Goal: Task Accomplishment & Management: Manage account settings

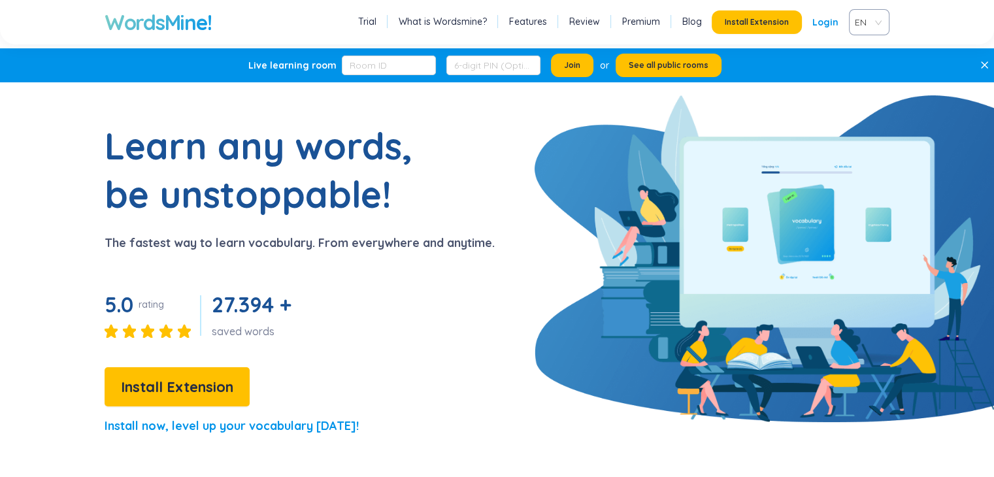
click at [536, 27] on link "Features" at bounding box center [528, 21] width 38 height 13
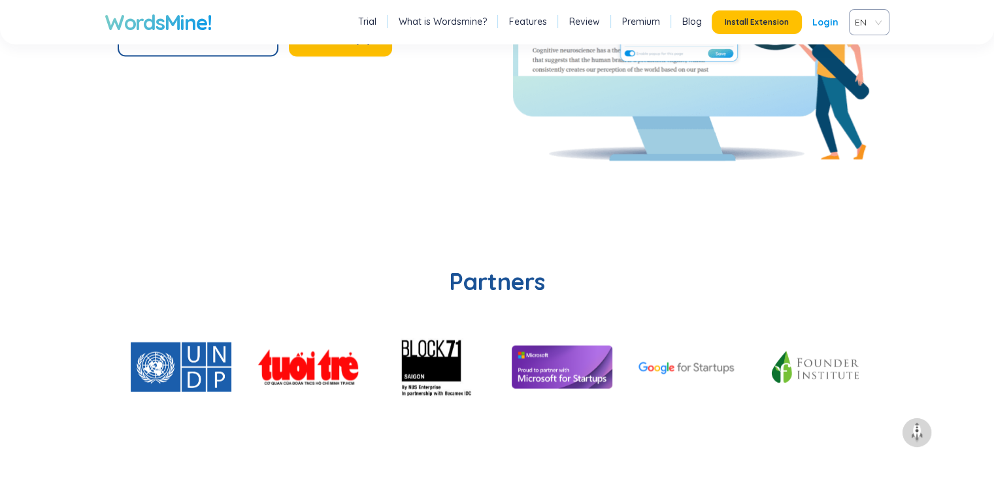
scroll to position [2902, 0]
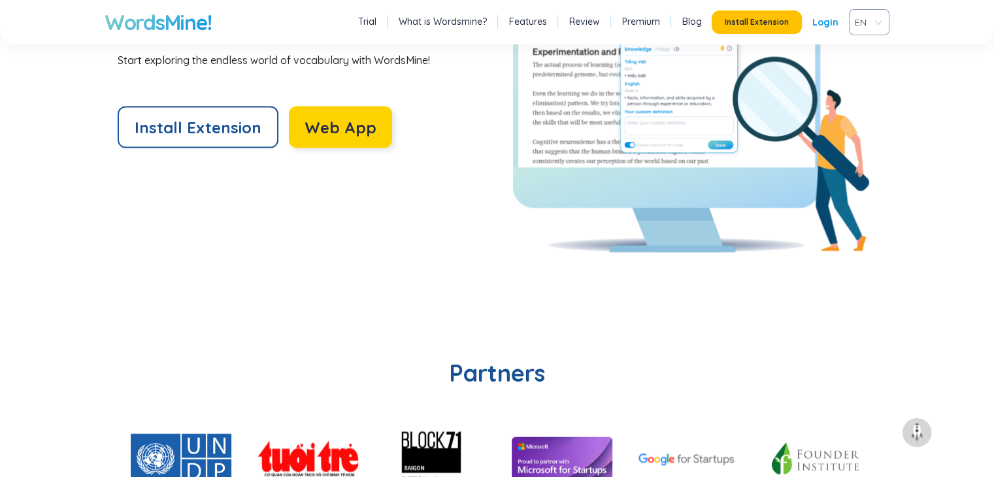
click at [343, 121] on span "Web App" at bounding box center [341, 127] width 72 height 21
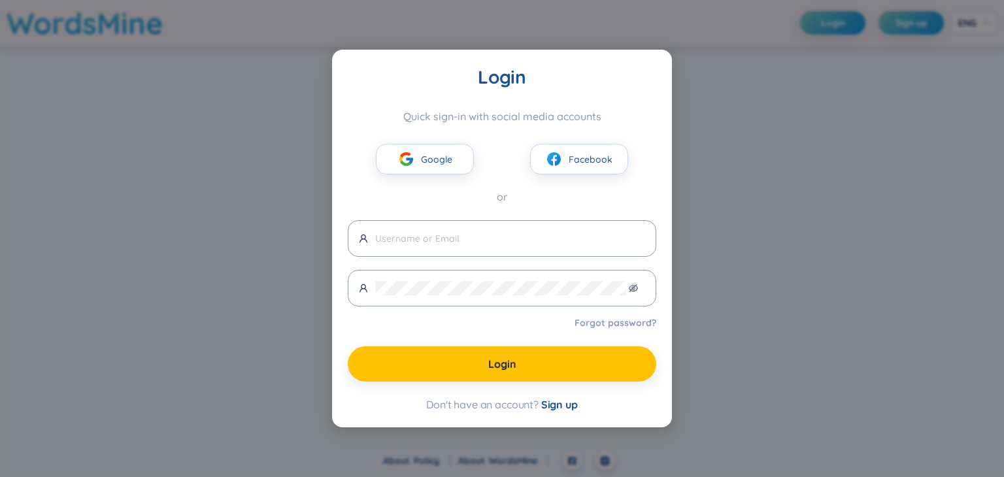
click at [790, 173] on div "Login Quick sign-in with social media accounts Google Facebook or Forgot passwo…" at bounding box center [502, 238] width 1004 height 477
click at [443, 167] on button "Google" at bounding box center [425, 159] width 98 height 31
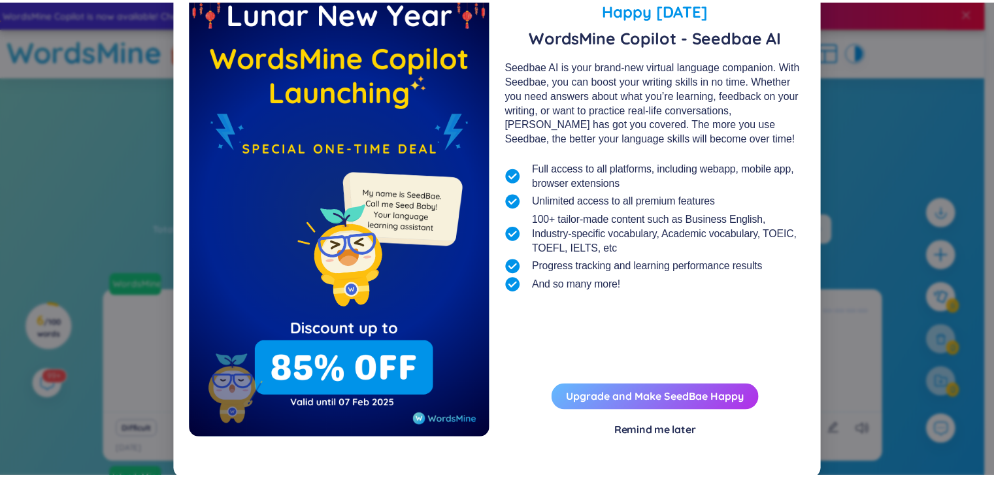
scroll to position [47, 0]
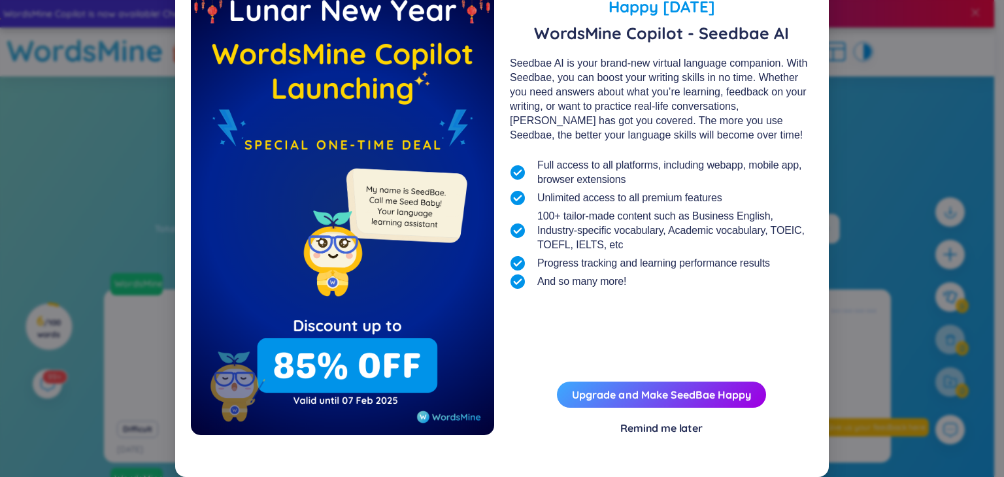
click at [642, 432] on div "Remind me later" at bounding box center [661, 428] width 82 height 14
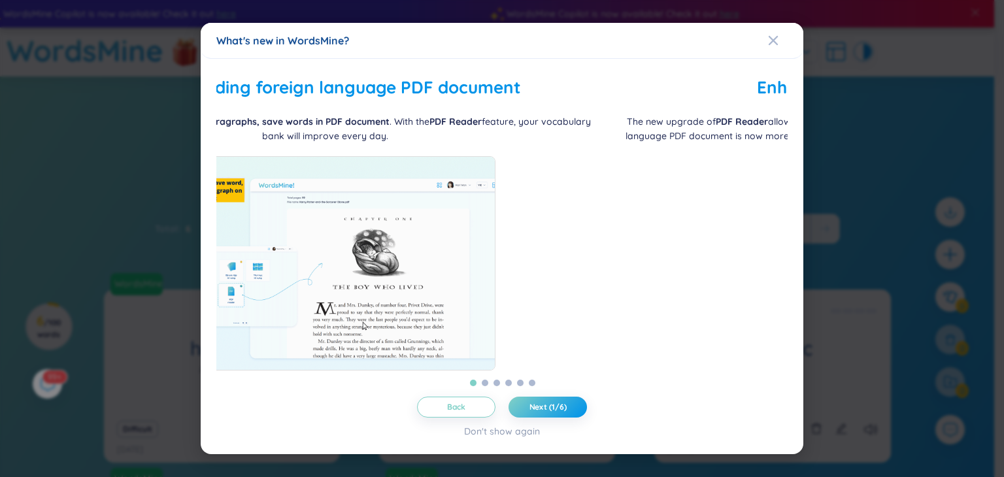
drag, startPoint x: 614, startPoint y: 293, endPoint x: 414, endPoint y: 284, distance: 200.2
click at [424, 287] on img at bounding box center [325, 263] width 341 height 214
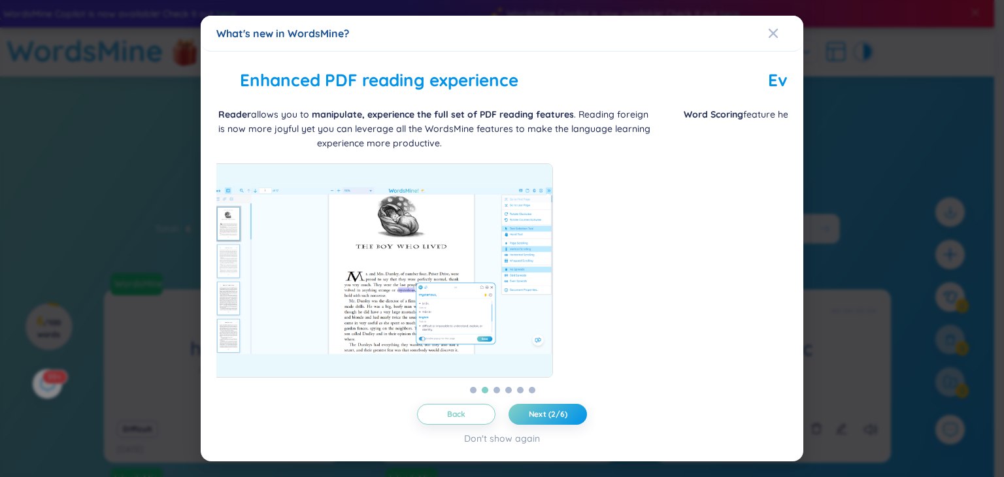
drag, startPoint x: 487, startPoint y: 290, endPoint x: 395, endPoint y: 283, distance: 91.7
click at [403, 284] on img at bounding box center [379, 270] width 347 height 214
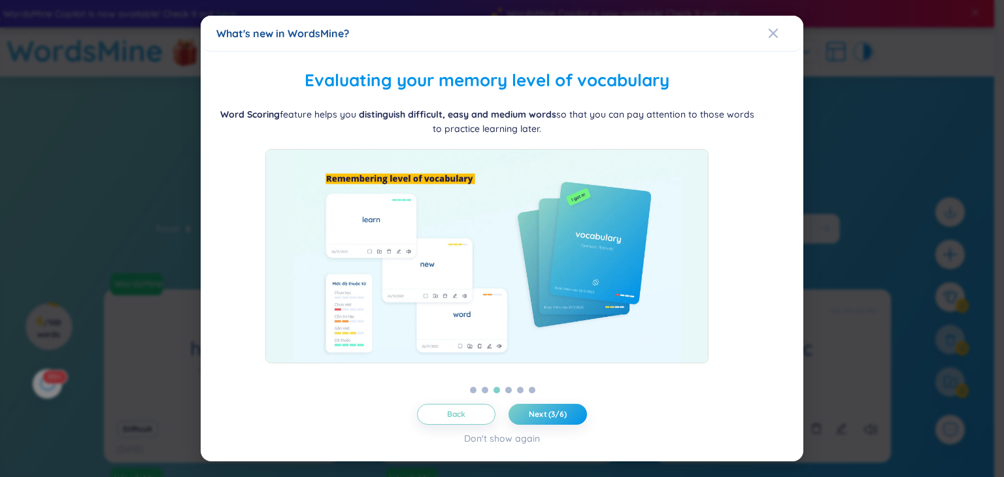
drag, startPoint x: 609, startPoint y: 277, endPoint x: 416, endPoint y: 261, distance: 193.4
click at [419, 262] on img at bounding box center [486, 256] width 443 height 214
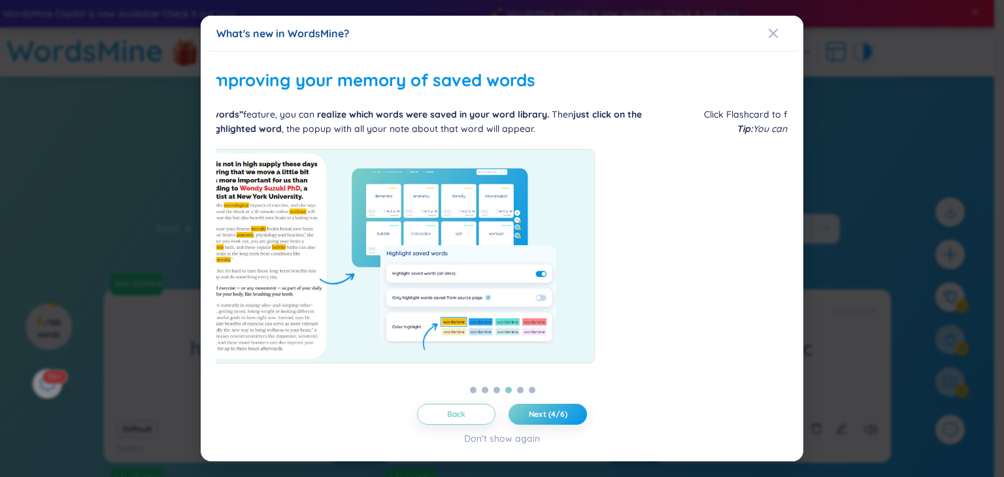
drag, startPoint x: 651, startPoint y: 261, endPoint x: 392, endPoint y: 273, distance: 259.1
click at [393, 273] on img at bounding box center [371, 256] width 447 height 214
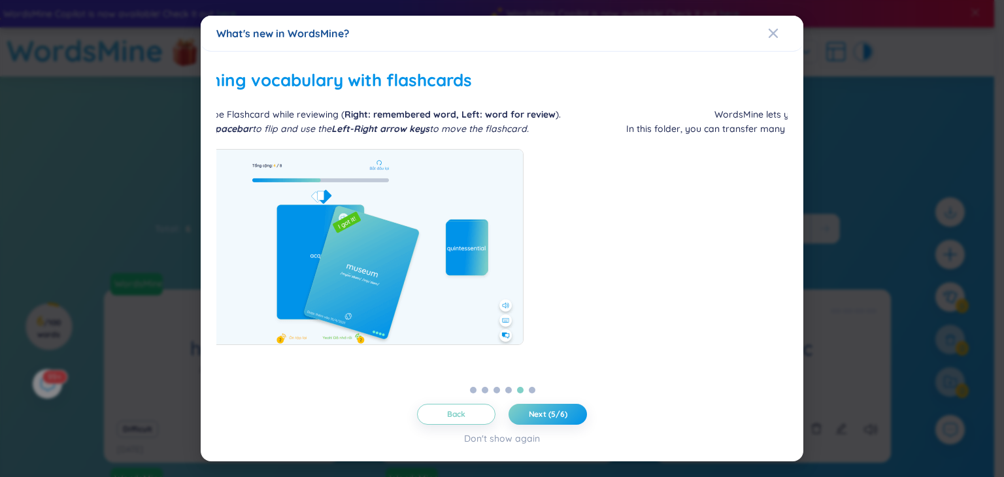
drag, startPoint x: 514, startPoint y: 283, endPoint x: 366, endPoint y: 289, distance: 148.5
click at [367, 289] on img at bounding box center [322, 247] width 403 height 196
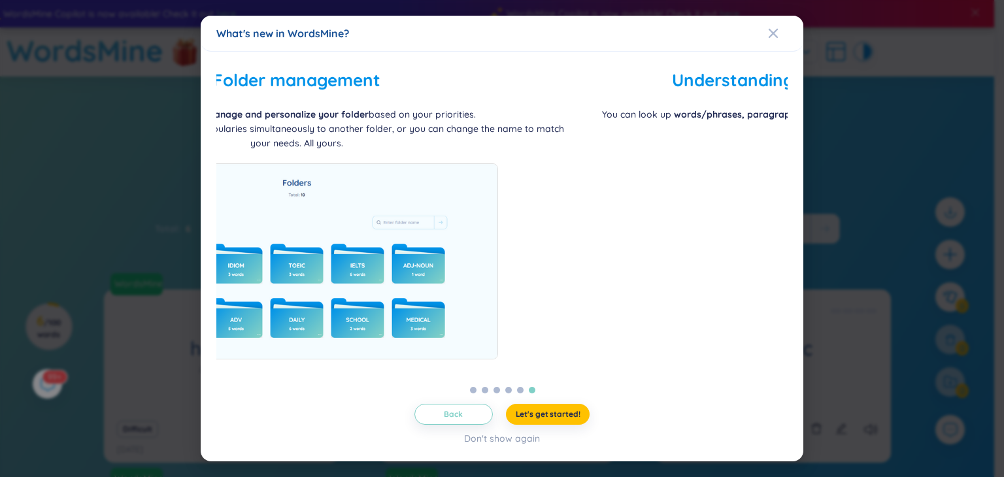
drag, startPoint x: 622, startPoint y: 275, endPoint x: 338, endPoint y: 286, distance: 284.5
click at [381, 289] on img at bounding box center [296, 261] width 403 height 196
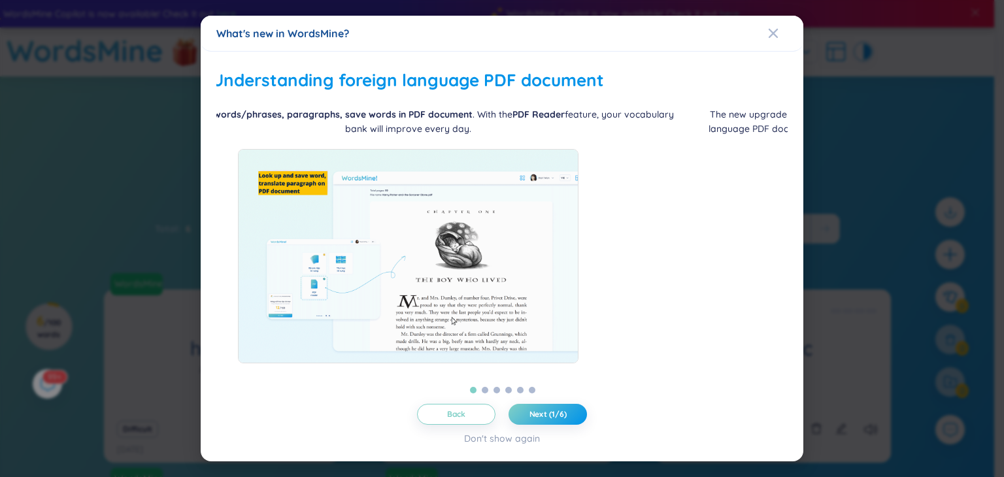
drag, startPoint x: 601, startPoint y: 274, endPoint x: 359, endPoint y: 273, distance: 241.2
click at [365, 273] on img at bounding box center [408, 256] width 341 height 214
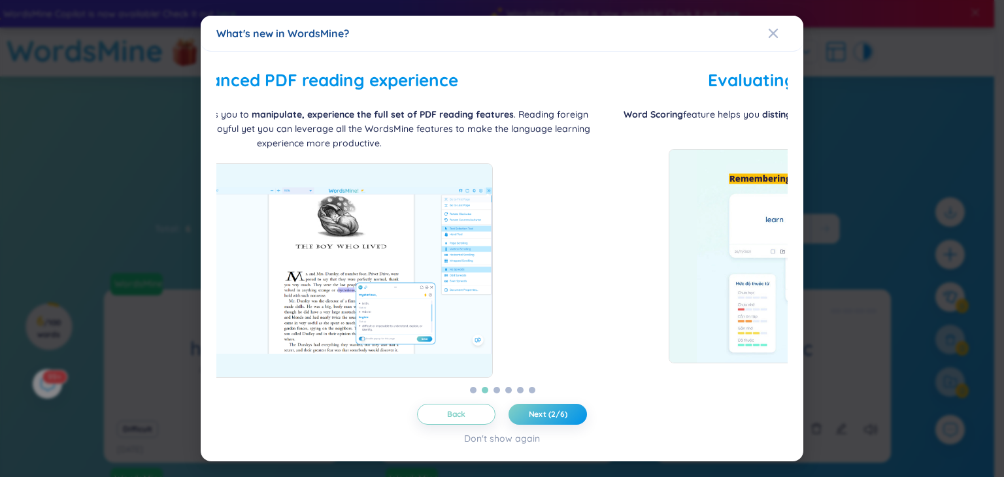
drag, startPoint x: 609, startPoint y: 257, endPoint x: 322, endPoint y: 262, distance: 287.0
click at [324, 262] on img at bounding box center [319, 270] width 347 height 214
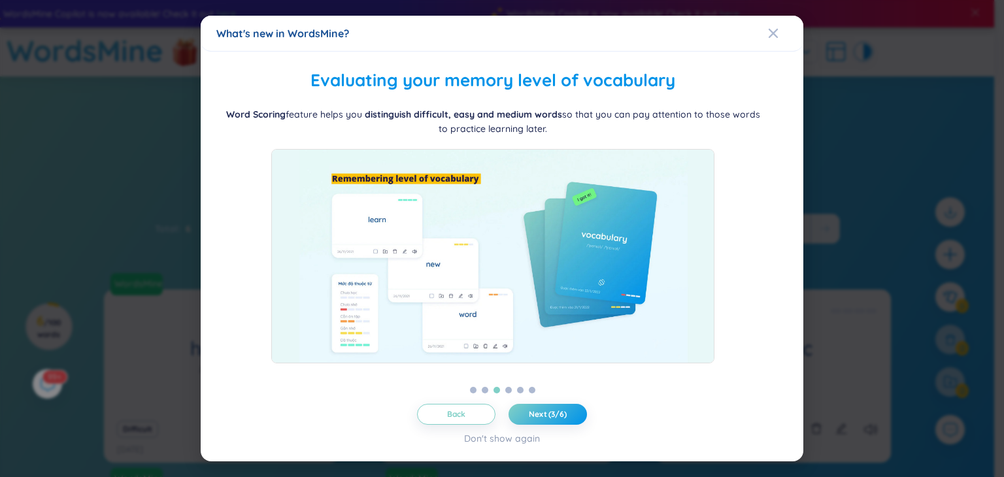
drag, startPoint x: 618, startPoint y: 262, endPoint x: 313, endPoint y: 267, distance: 305.3
click at [314, 267] on img at bounding box center [492, 256] width 443 height 214
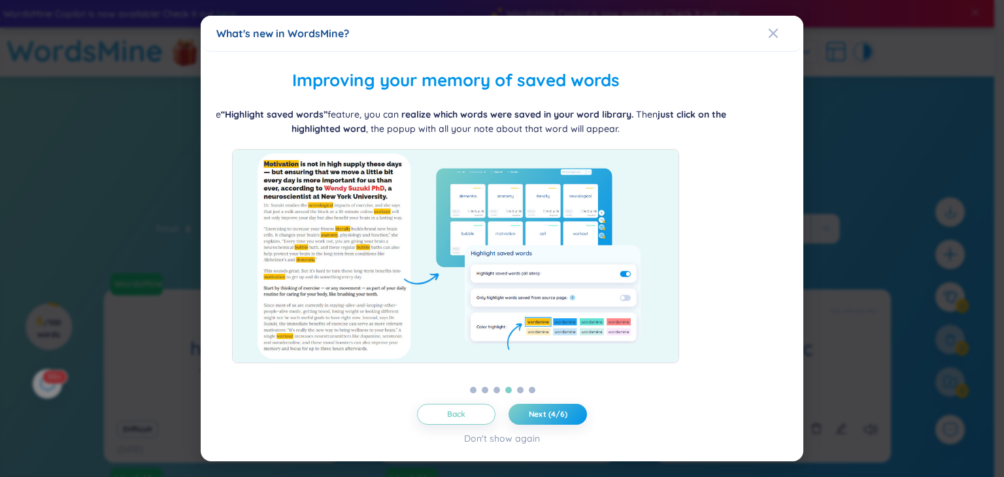
drag, startPoint x: 557, startPoint y: 267, endPoint x: 329, endPoint y: 272, distance: 228.1
click at [337, 272] on img at bounding box center [455, 256] width 447 height 214
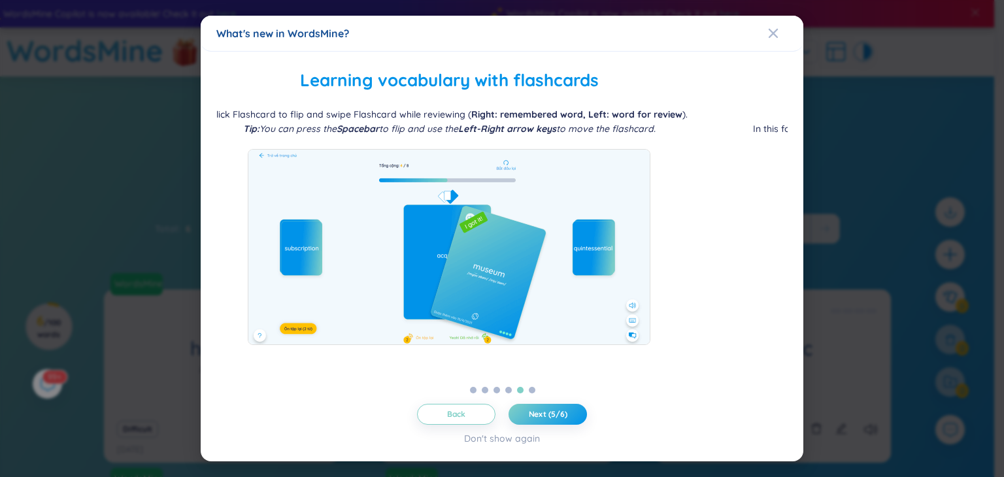
drag, startPoint x: 646, startPoint y: 267, endPoint x: 314, endPoint y: 278, distance: 332.8
click at [314, 278] on img at bounding box center [449, 247] width 403 height 196
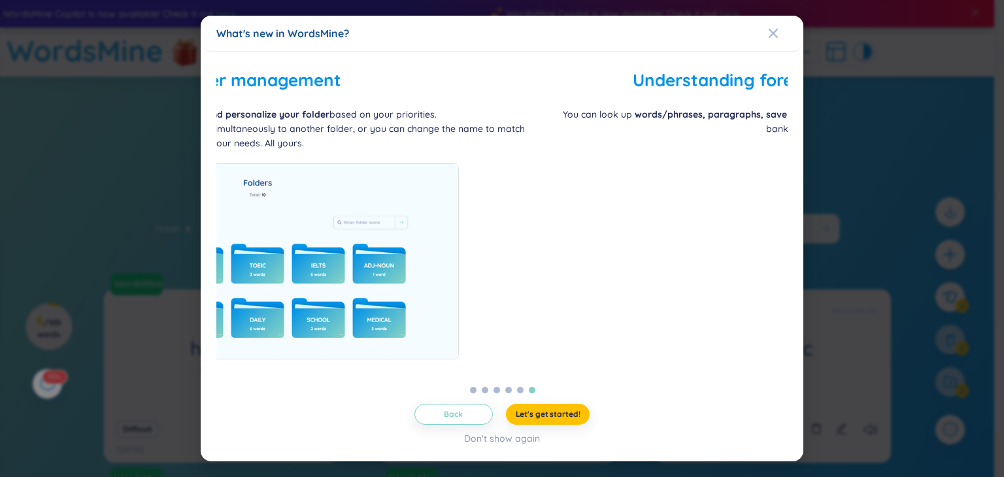
drag, startPoint x: 511, startPoint y: 265, endPoint x: 314, endPoint y: 270, distance: 197.4
click at [327, 270] on img at bounding box center [257, 261] width 403 height 196
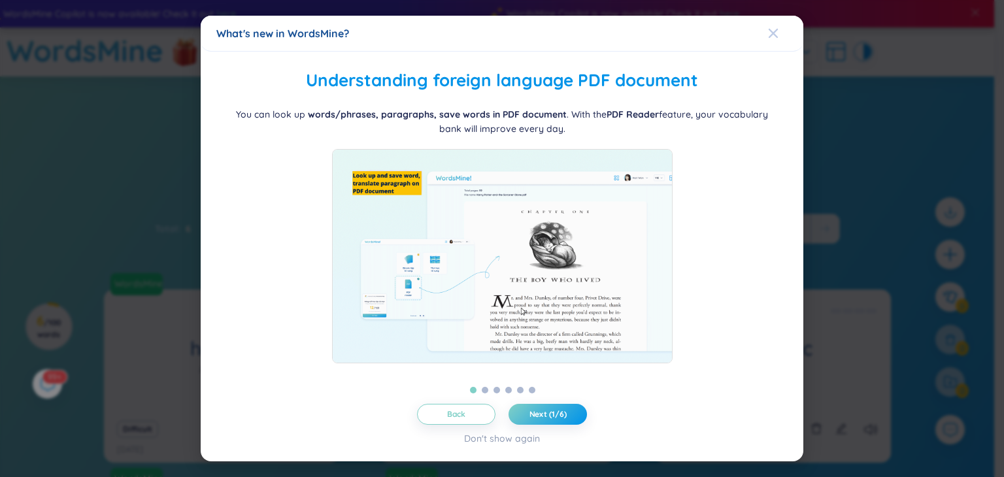
click at [774, 37] on icon "Close" at bounding box center [773, 33] width 10 height 10
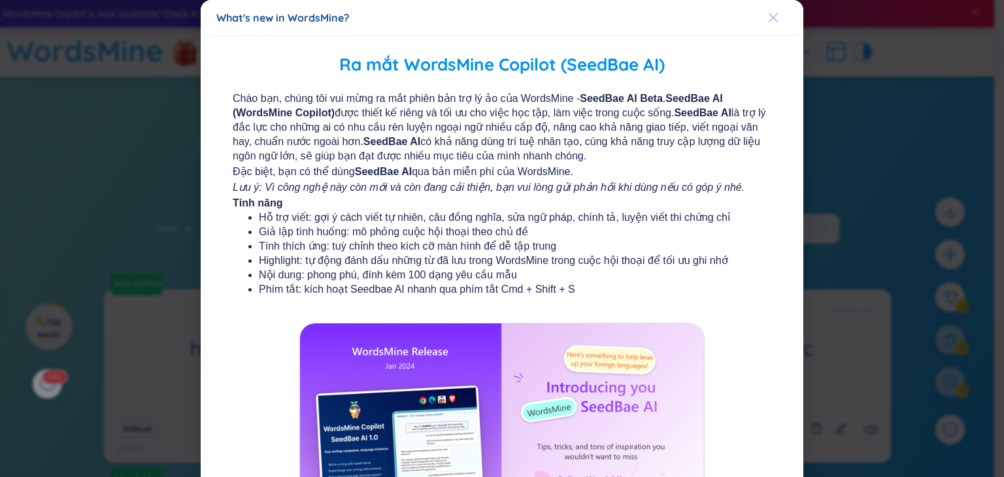
click at [771, 18] on span "Close" at bounding box center [785, 17] width 35 height 35
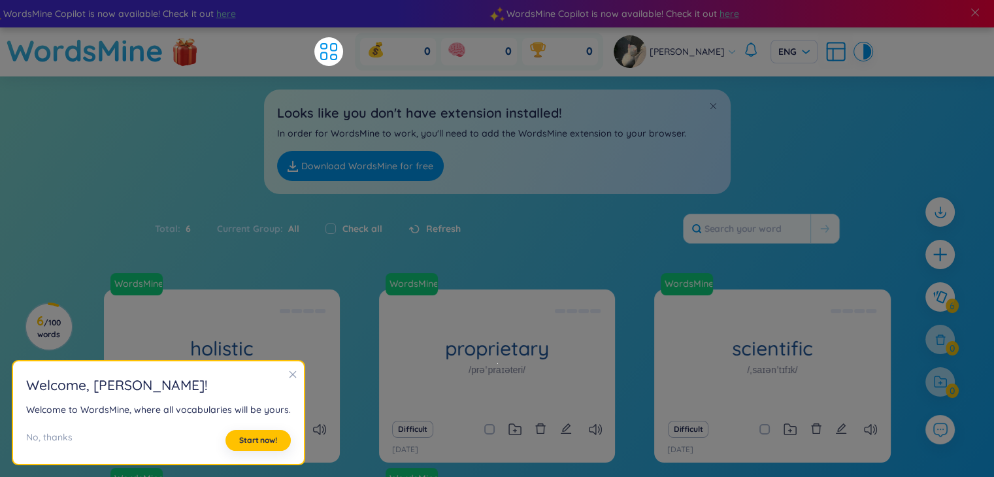
click at [290, 379] on div at bounding box center [292, 375] width 9 height 14
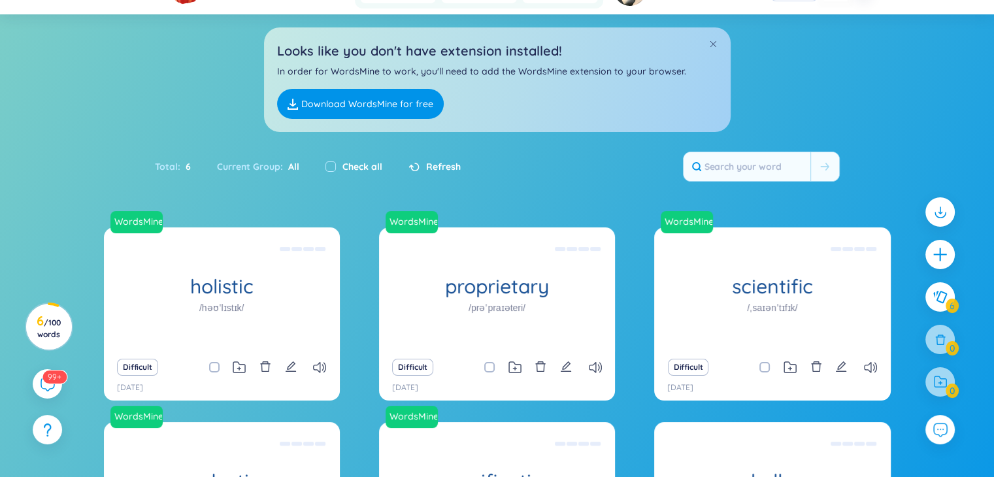
scroll to position [65, 0]
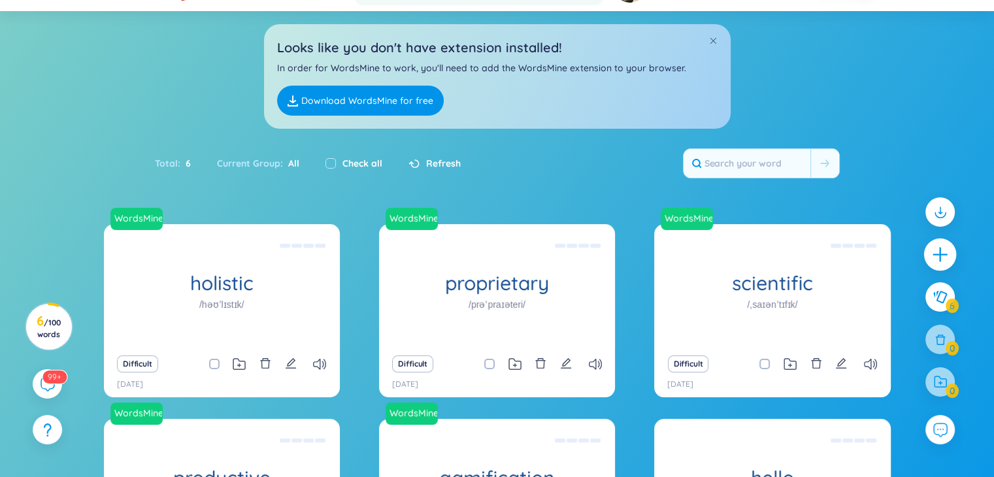
click at [936, 259] on icon "plus" at bounding box center [940, 255] width 18 height 18
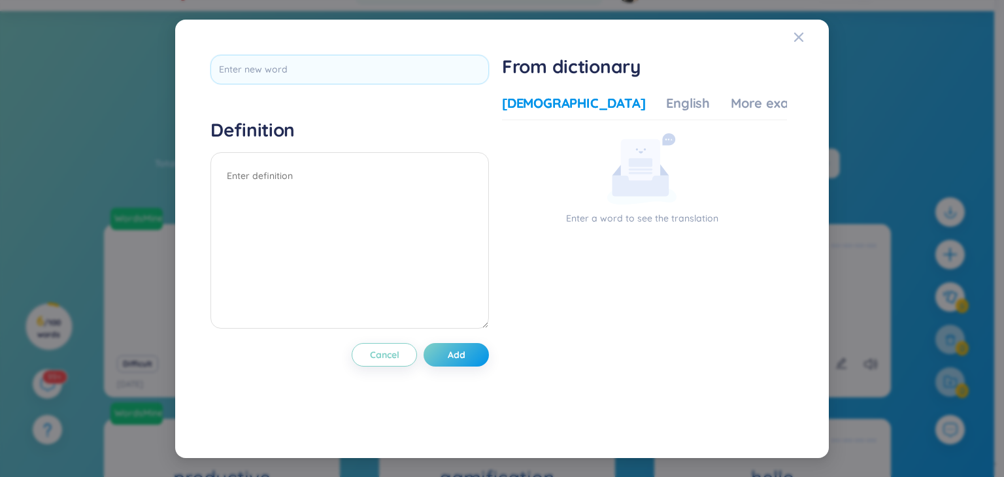
click at [895, 137] on div "Definition Cancel Add From dictionary Vietnamese English More examples Enter a …" at bounding box center [502, 238] width 1004 height 477
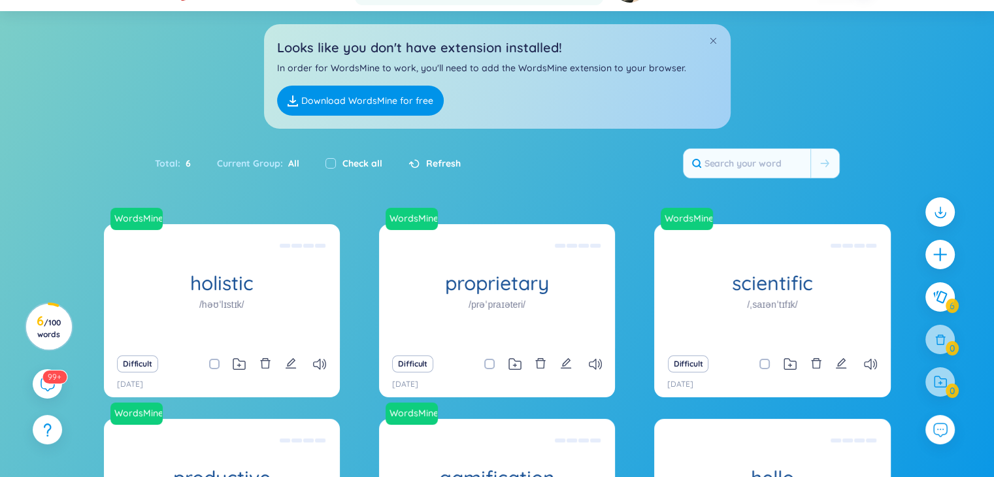
click at [938, 385] on div at bounding box center [939, 381] width 29 height 29
click at [938, 433] on icon at bounding box center [939, 429] width 17 height 17
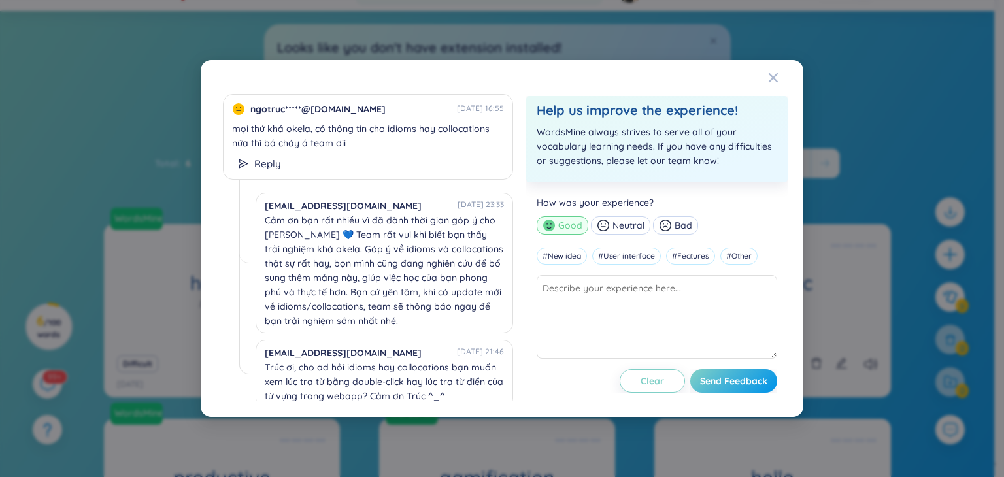
click at [766, 69] on div "ngotruc*****@gmail.com 02/09/2025 16:55 mọi thứ khá okela, có thông tin cho idi…" at bounding box center [502, 238] width 603 height 357
click at [773, 79] on icon "Close" at bounding box center [773, 78] width 10 height 10
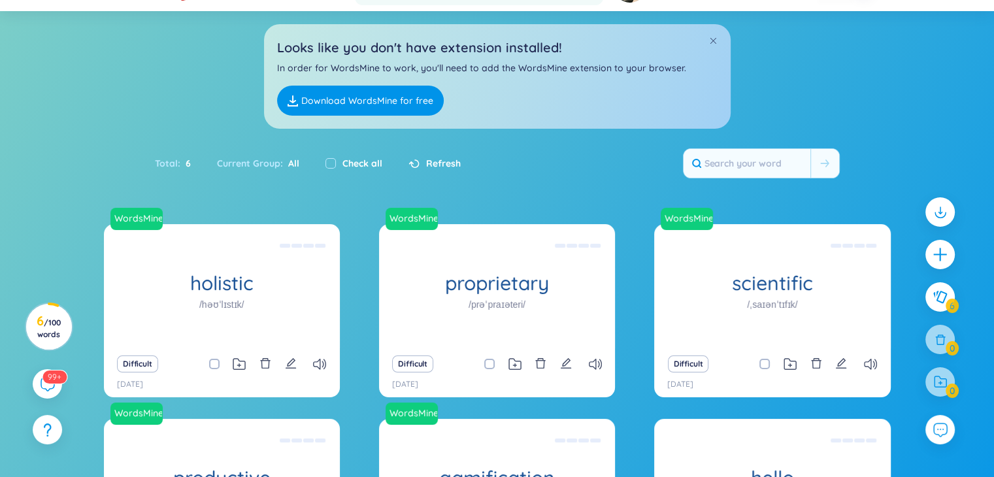
scroll to position [0, 0]
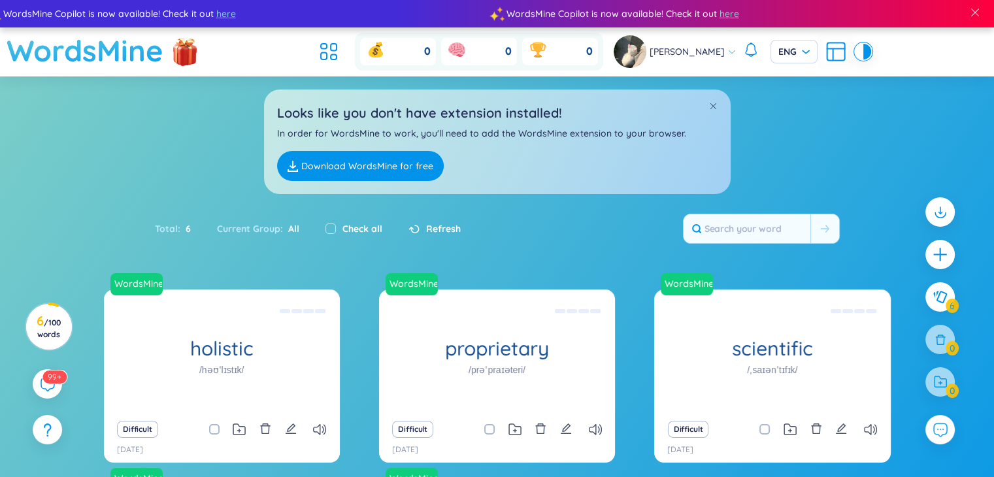
click at [101, 61] on h1 "WordsMine" at bounding box center [85, 50] width 157 height 46
click at [833, 56] on icon at bounding box center [833, 55] width 0 height 12
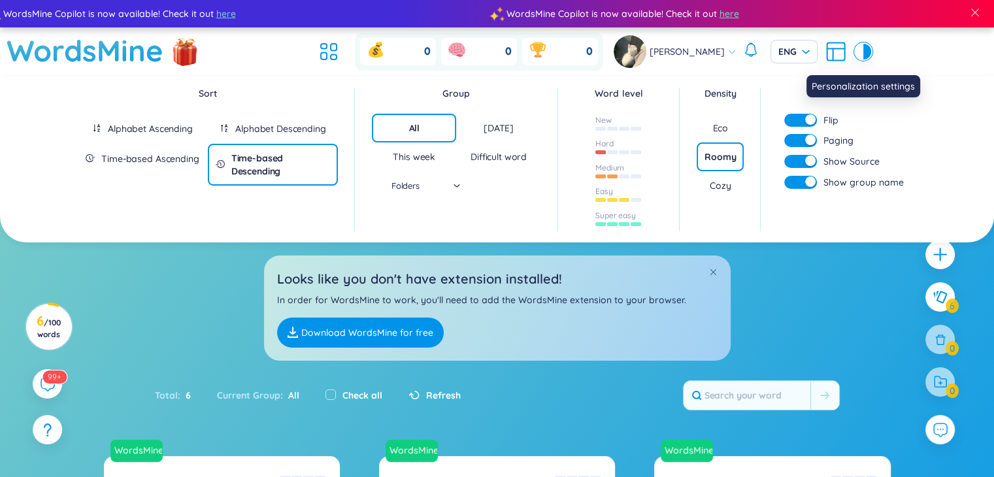
click at [833, 56] on icon at bounding box center [833, 55] width 0 height 12
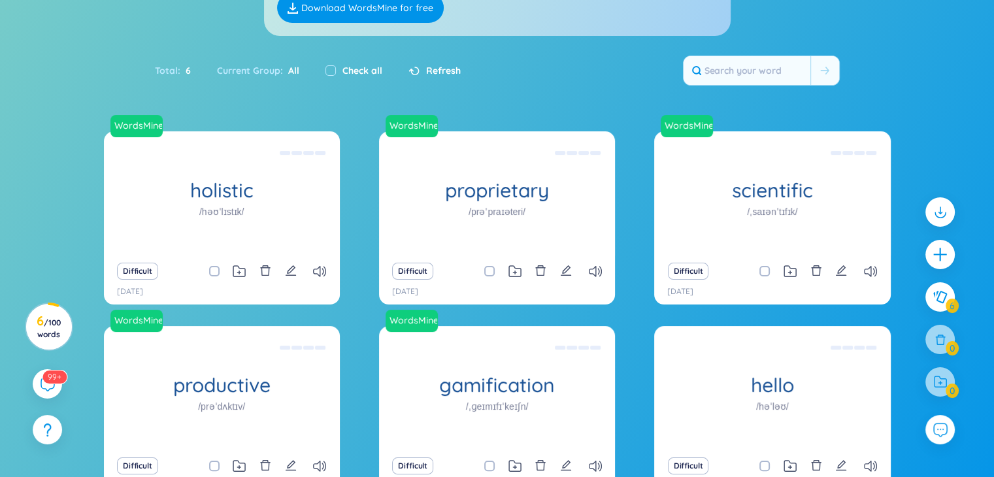
scroll to position [248, 0]
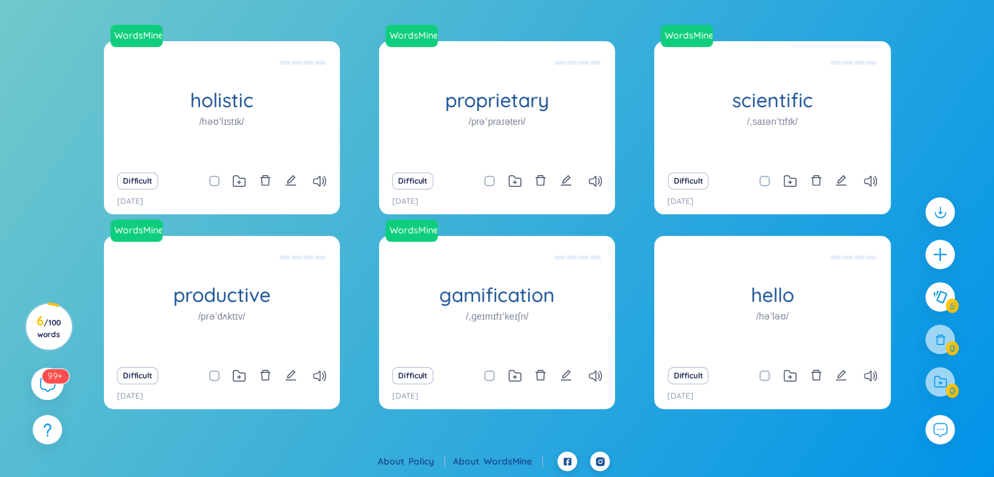
click at [47, 388] on icon at bounding box center [47, 384] width 16 height 16
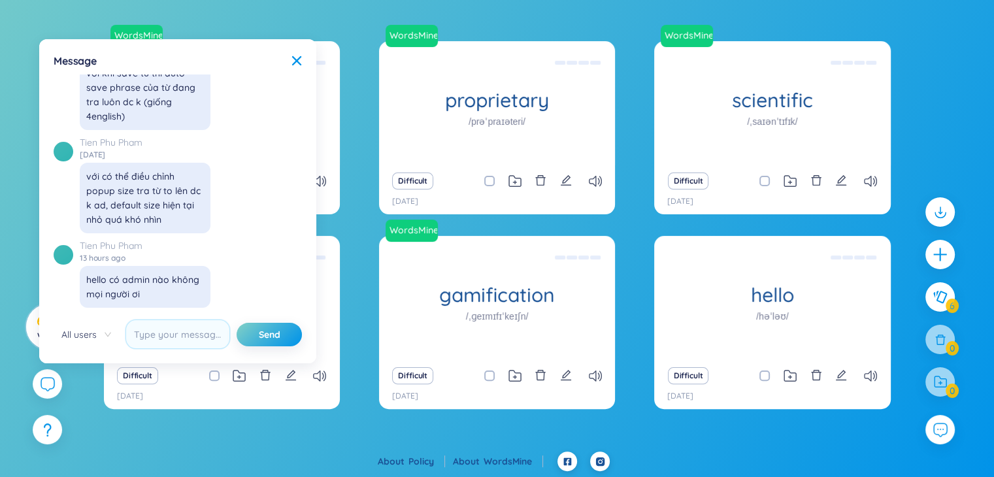
click at [86, 375] on div "WordsMine holistic /həʊˈlɪstɪk/ Toàn diện Eg: The holistic approach to healthca…" at bounding box center [497, 246] width 994 height 410
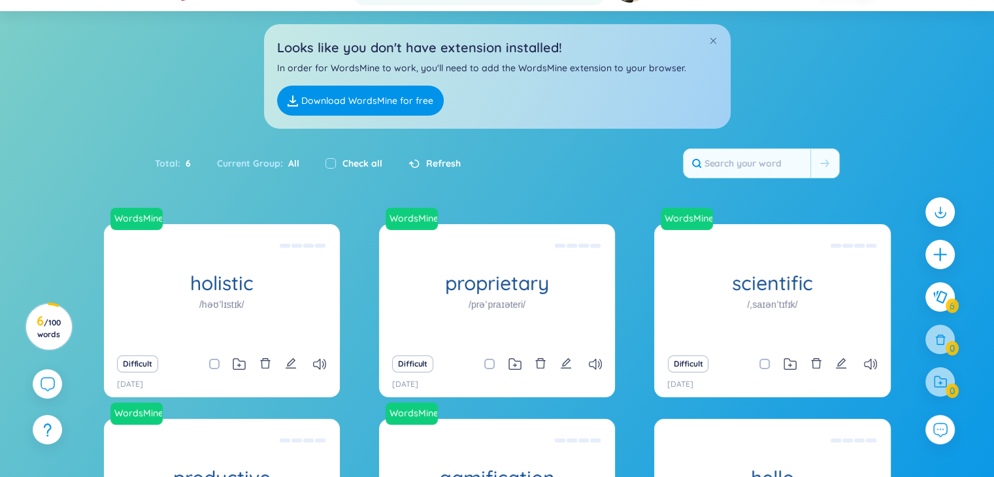
scroll to position [0, 0]
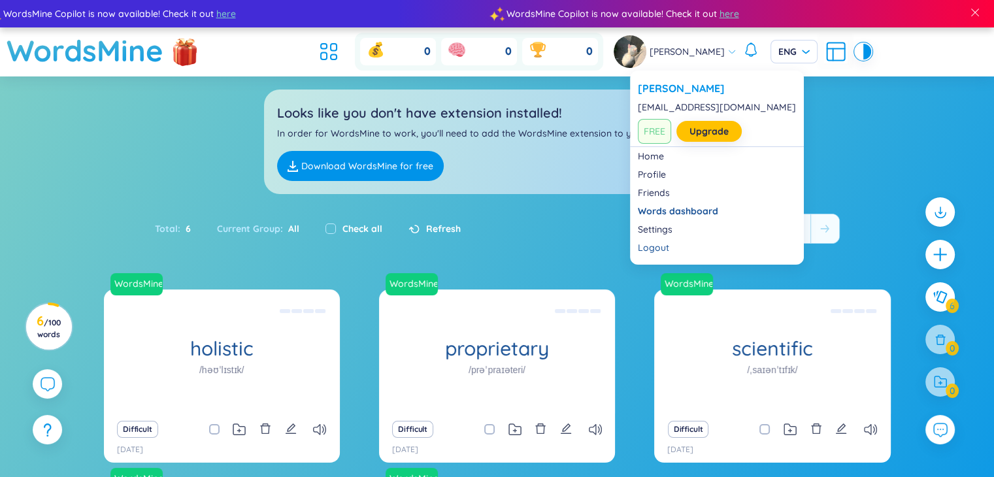
click at [646, 46] on img at bounding box center [630, 51] width 33 height 33
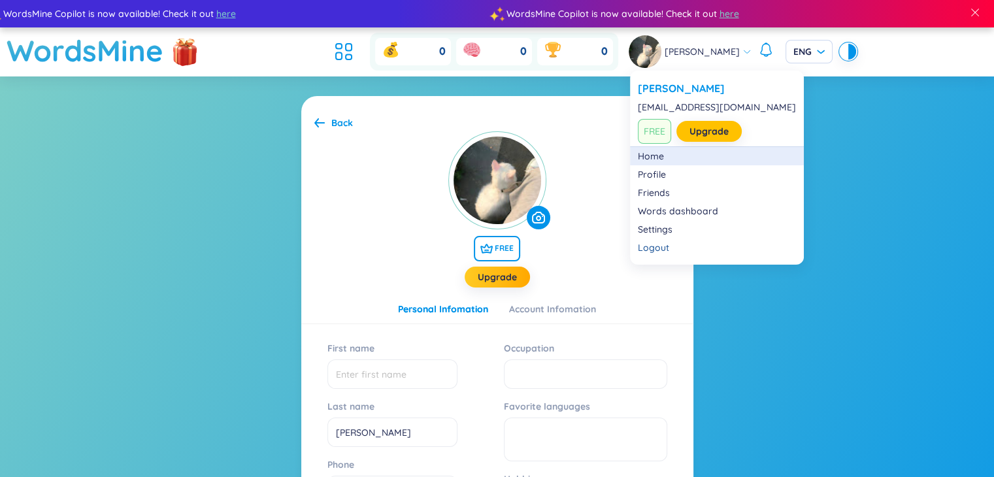
click at [656, 154] on link "Home" at bounding box center [717, 156] width 158 height 13
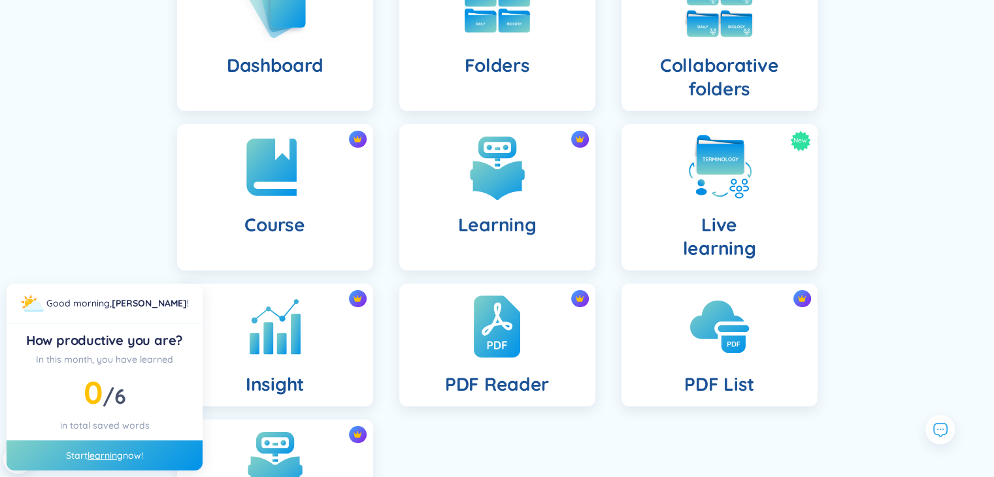
scroll to position [196, 0]
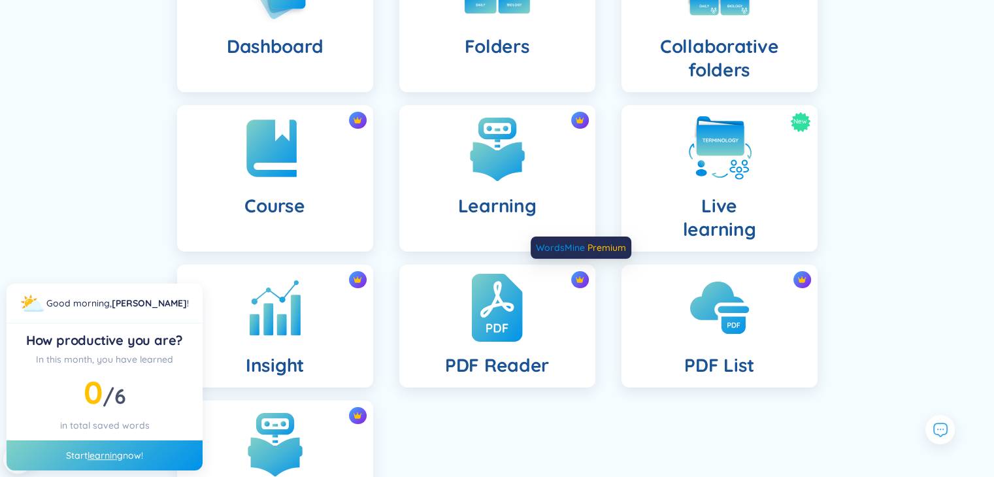
click at [582, 280] on img at bounding box center [579, 279] width 9 height 9
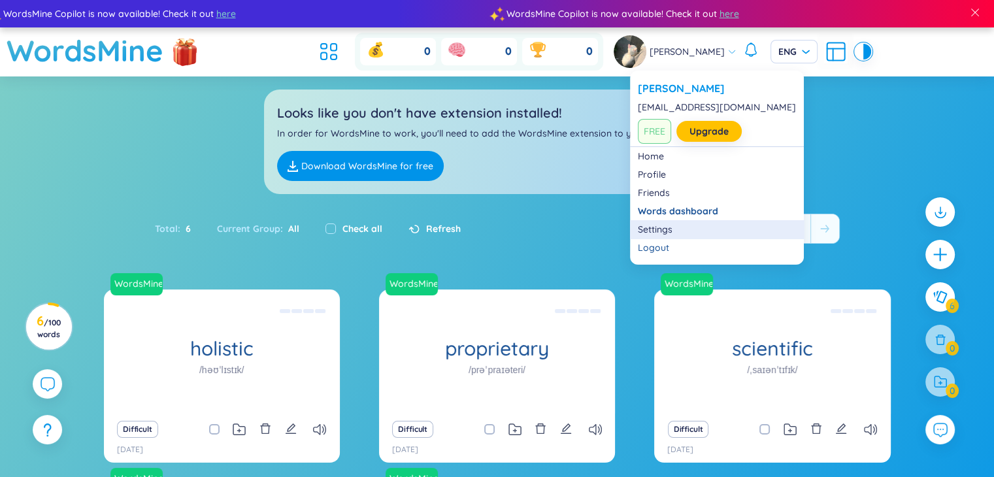
click at [677, 236] on link "Settings" at bounding box center [717, 229] width 158 height 13
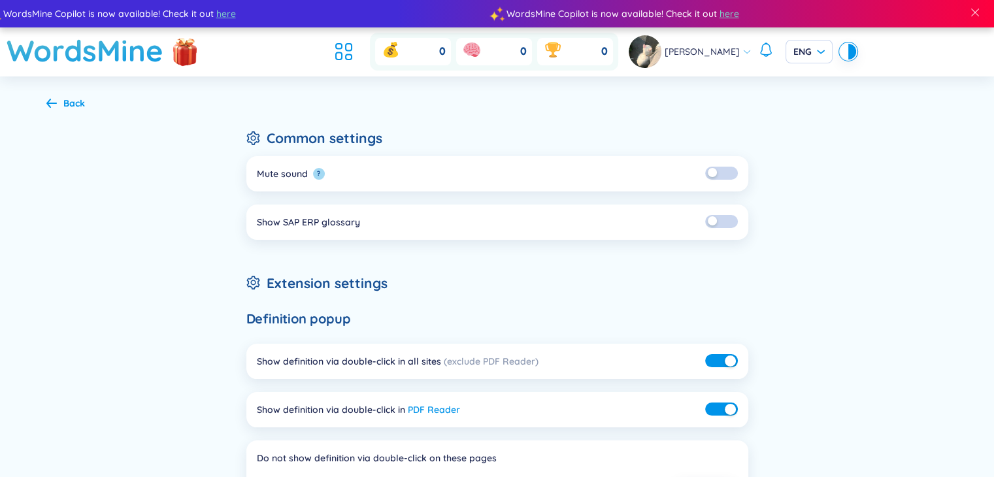
click at [661, 57] on img at bounding box center [645, 51] width 33 height 33
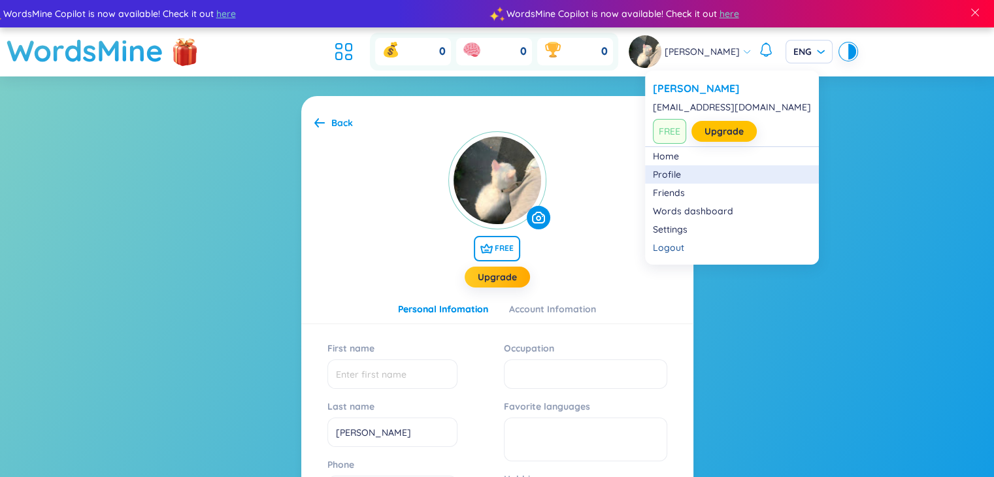
click at [675, 172] on link "Profile" at bounding box center [732, 174] width 158 height 13
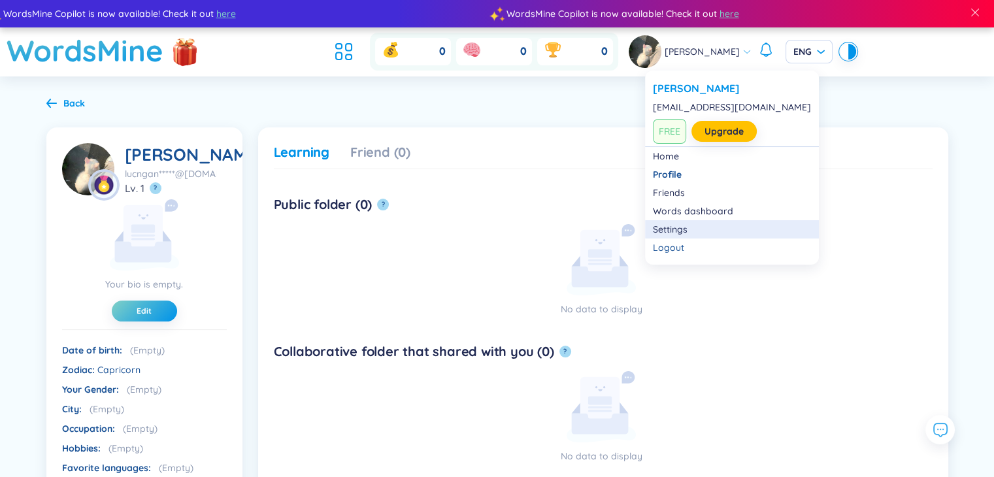
click at [680, 231] on link "Settings" at bounding box center [732, 229] width 158 height 13
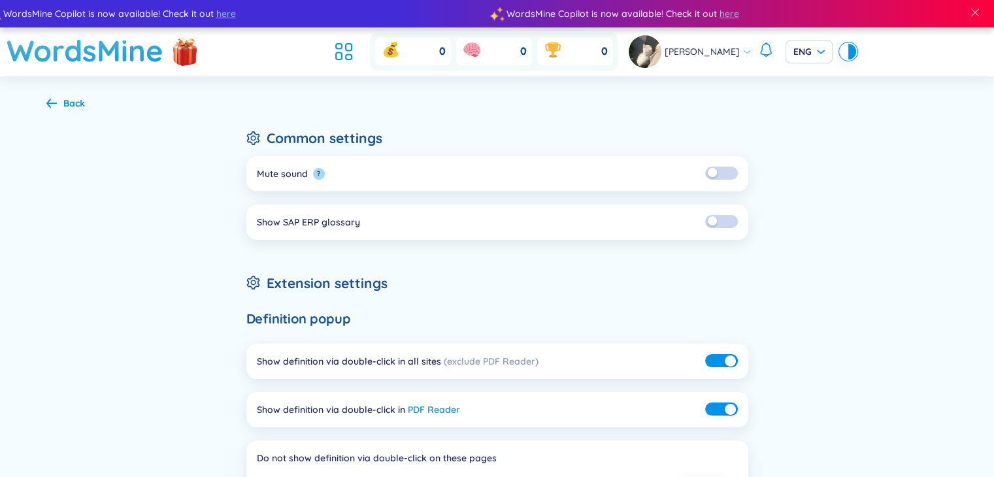
click at [714, 56] on span "[PERSON_NAME]" at bounding box center [702, 51] width 75 height 14
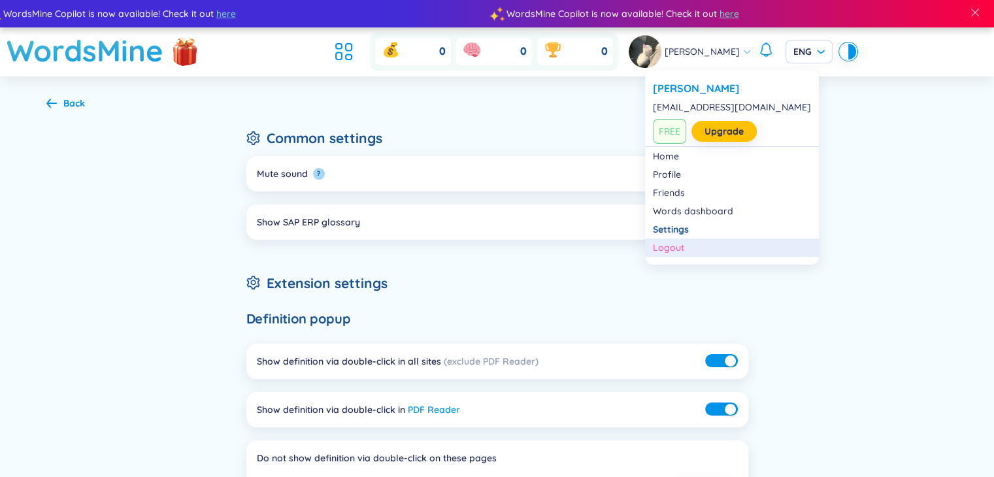
click at [676, 246] on div "Logout" at bounding box center [732, 247] width 158 height 13
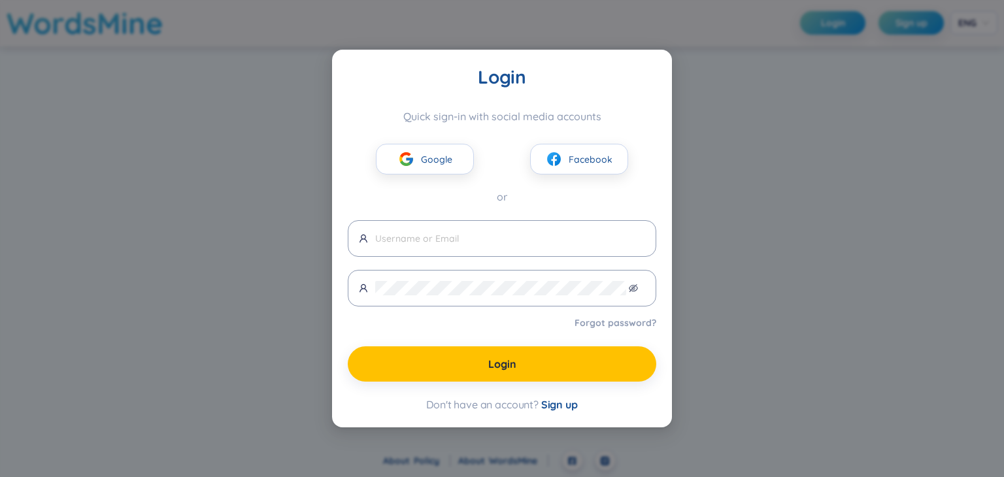
click at [835, 195] on div "Login Quick sign-in with social media accounts Google Facebook or Forgot passwo…" at bounding box center [502, 238] width 1004 height 477
